Goal: Check status: Check status

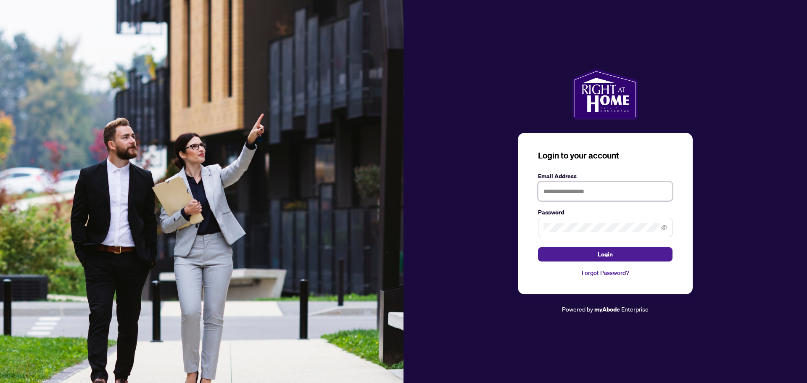
click at [588, 199] on input "text" at bounding box center [605, 191] width 134 height 19
type input "**********"
click at [538, 247] on button "Login" at bounding box center [605, 254] width 134 height 14
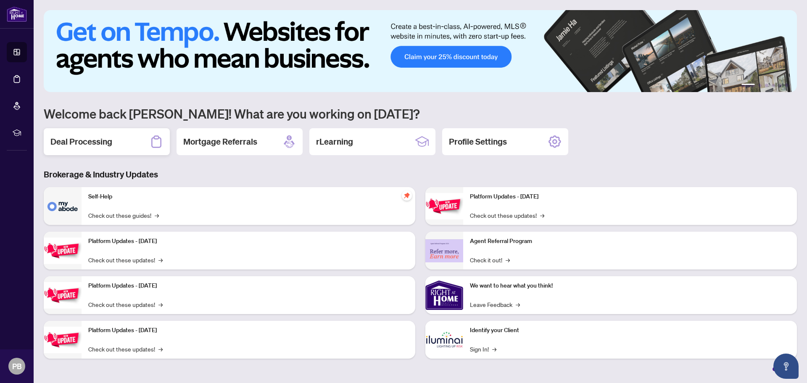
click at [127, 141] on div "Deal Processing" at bounding box center [107, 141] width 126 height 27
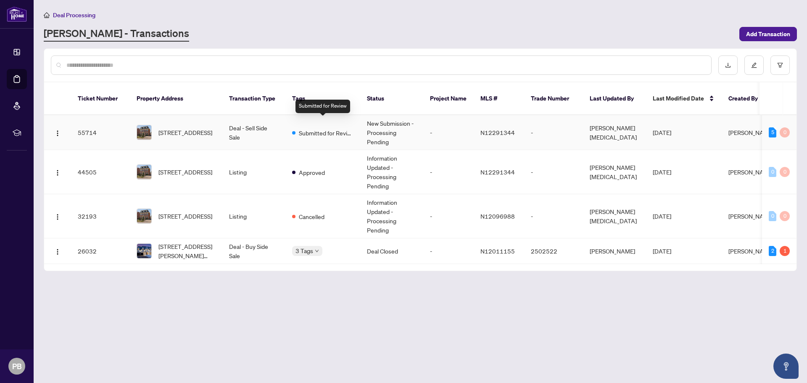
click at [315, 128] on span "Submitted for Review" at bounding box center [326, 132] width 55 height 9
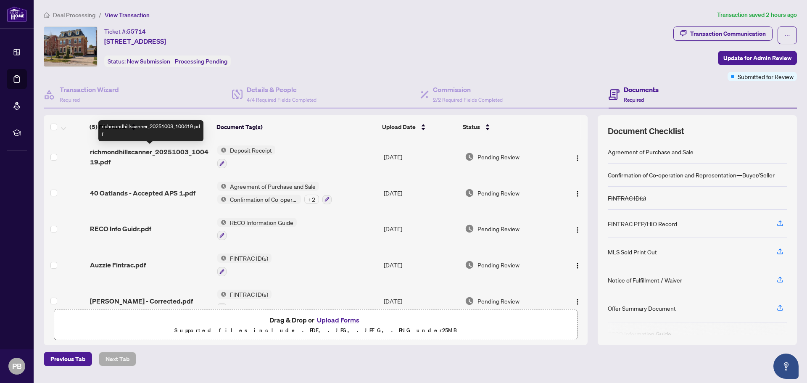
click at [178, 156] on span "richmondhillscanner_20251003_100419.pdf" at bounding box center [150, 157] width 121 height 20
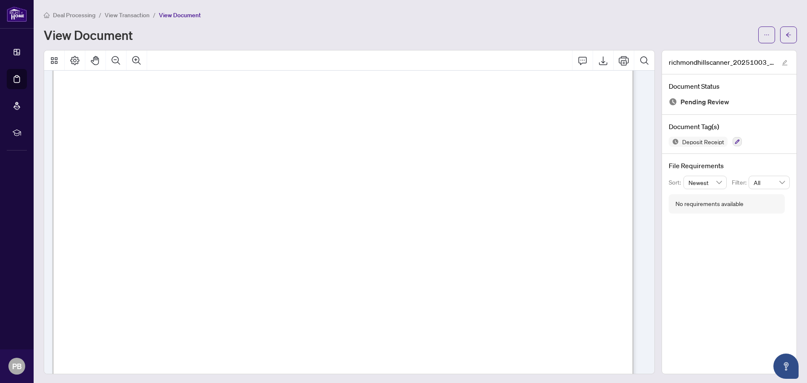
scroll to position [171, 0]
click at [786, 35] on icon "arrow-left" at bounding box center [788, 34] width 5 height 5
